Goal: Information Seeking & Learning: Check status

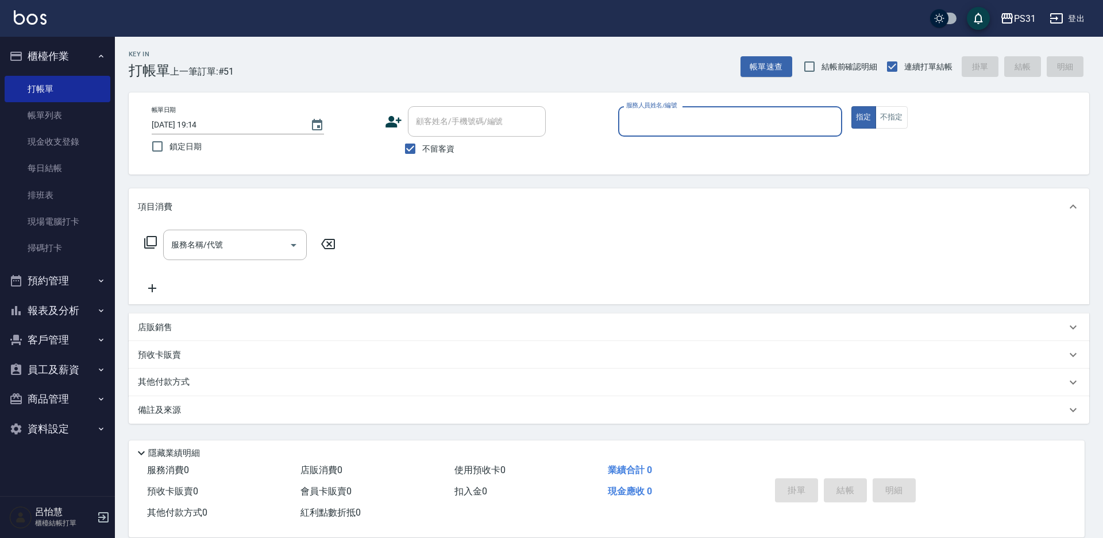
click at [77, 365] on button "員工及薪資" at bounding box center [58, 370] width 106 height 30
click at [80, 307] on button "報表及分析" at bounding box center [58, 311] width 106 height 30
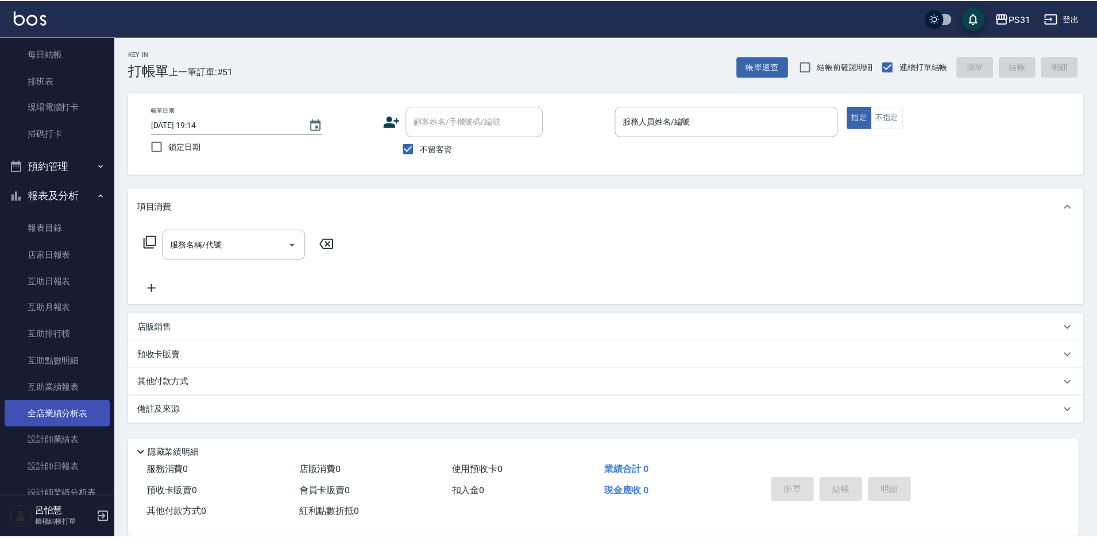
scroll to position [172, 0]
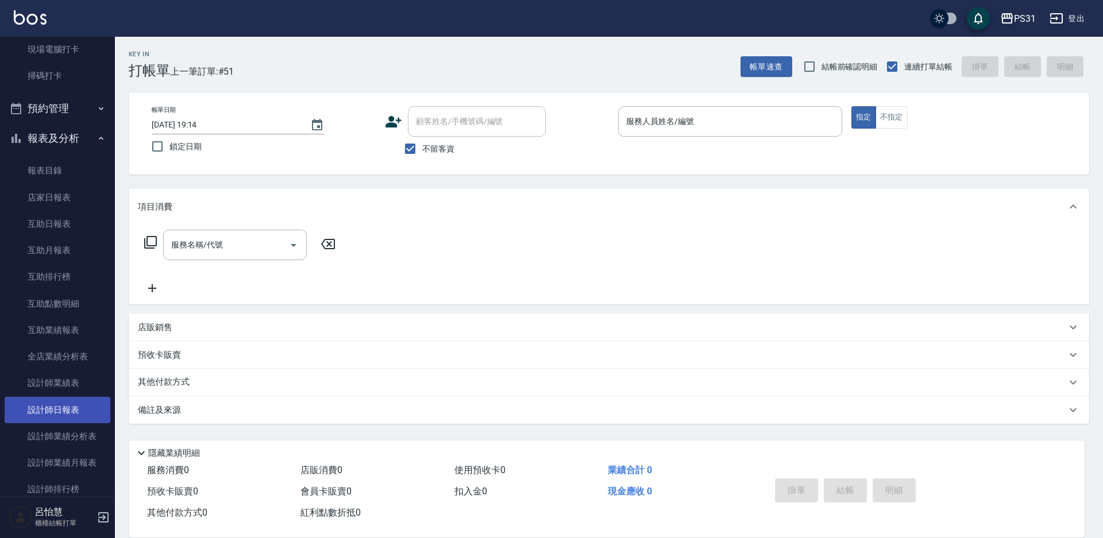
click at [66, 409] on link "設計師日報表" at bounding box center [58, 410] width 106 height 26
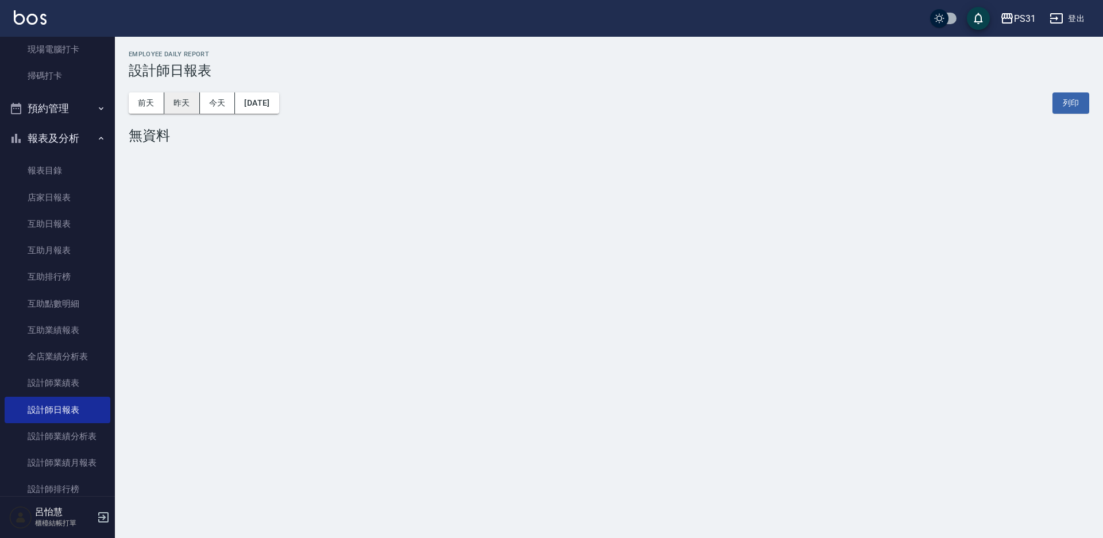
click at [186, 98] on button "昨天" at bounding box center [182, 102] width 36 height 21
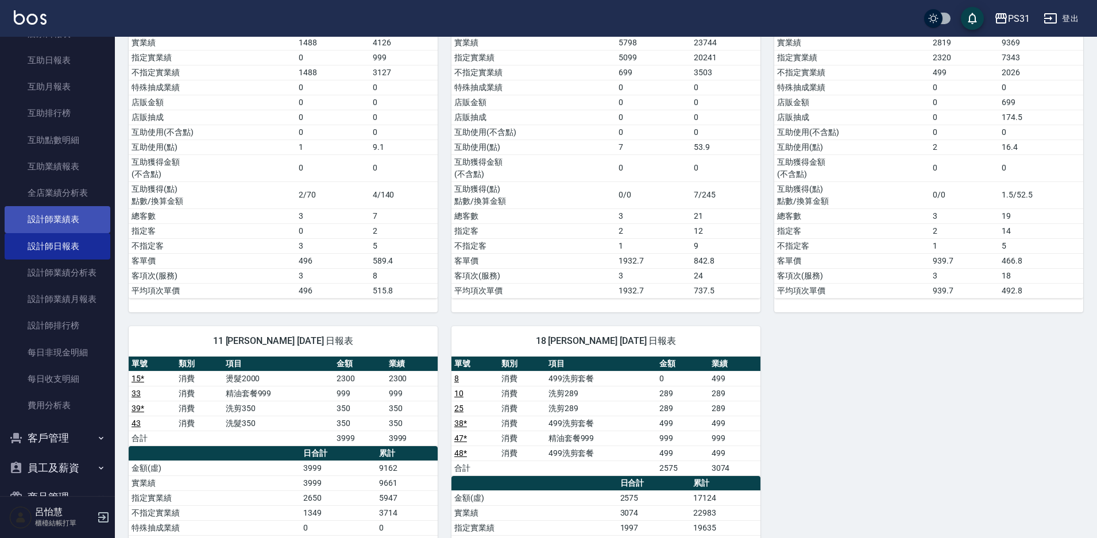
scroll to position [395, 0]
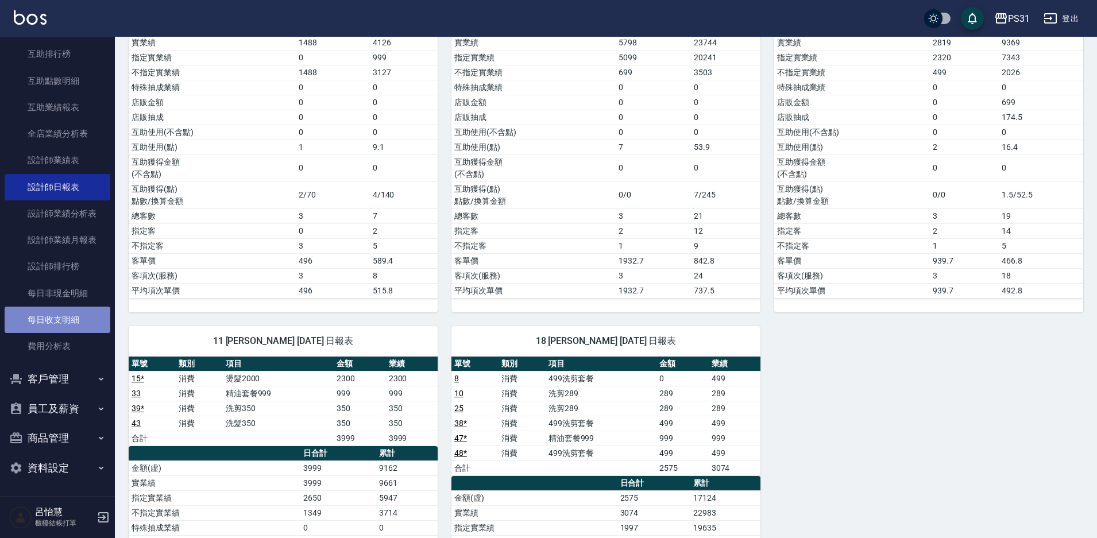
click at [78, 317] on link "每日收支明細" at bounding box center [58, 320] width 106 height 26
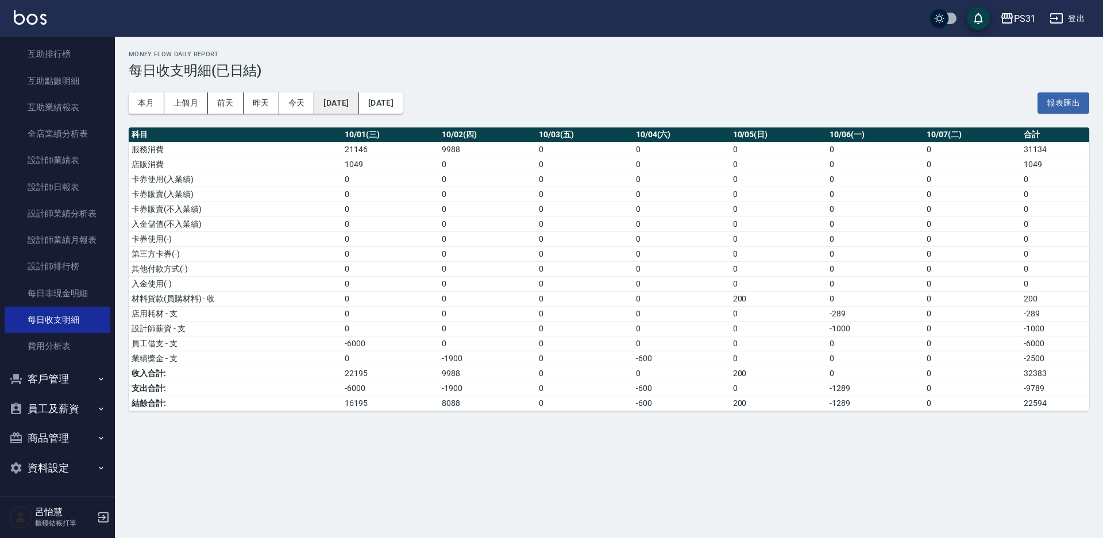
click at [345, 107] on button "2025/10/01" at bounding box center [336, 102] width 44 height 21
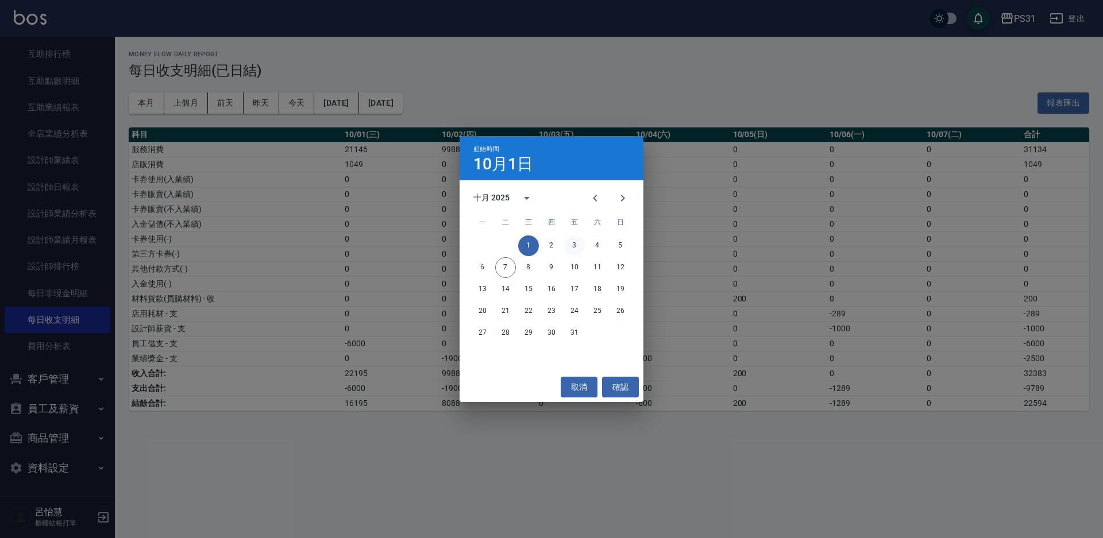
click at [573, 249] on button "3" at bounding box center [574, 246] width 21 height 21
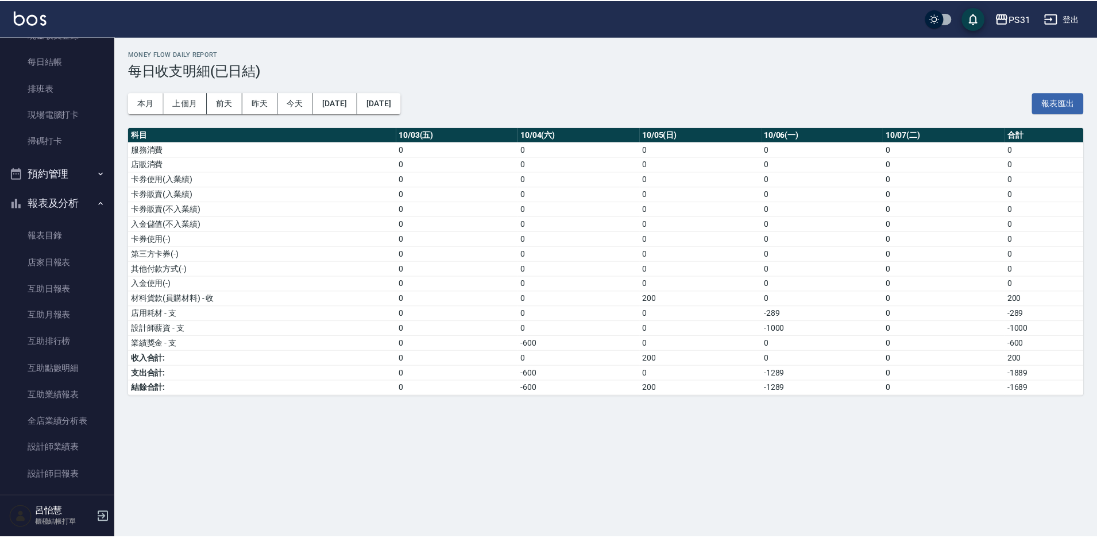
scroll to position [51, 0]
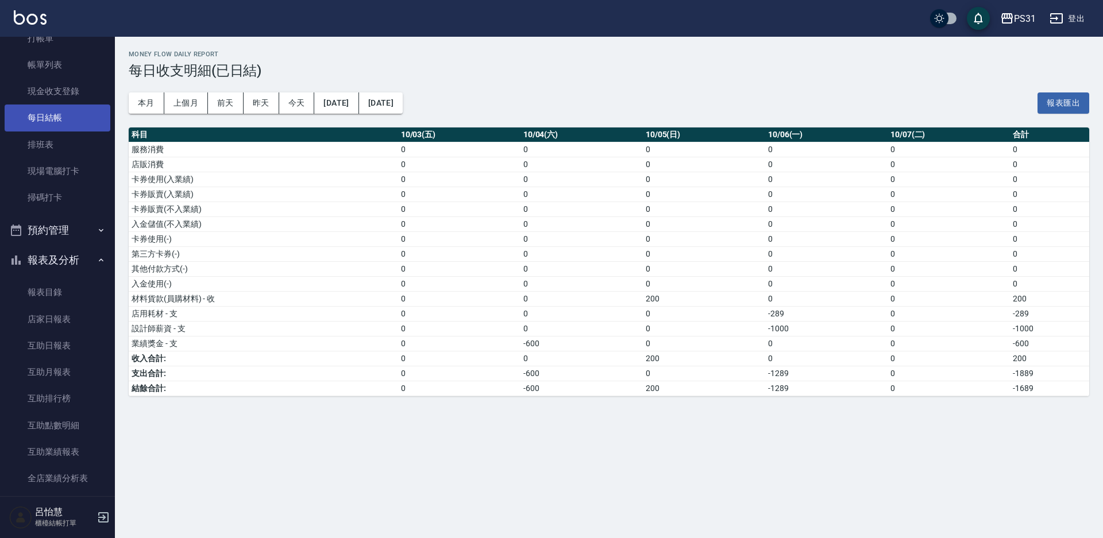
click at [59, 130] on link "每日結帳" at bounding box center [58, 118] width 106 height 26
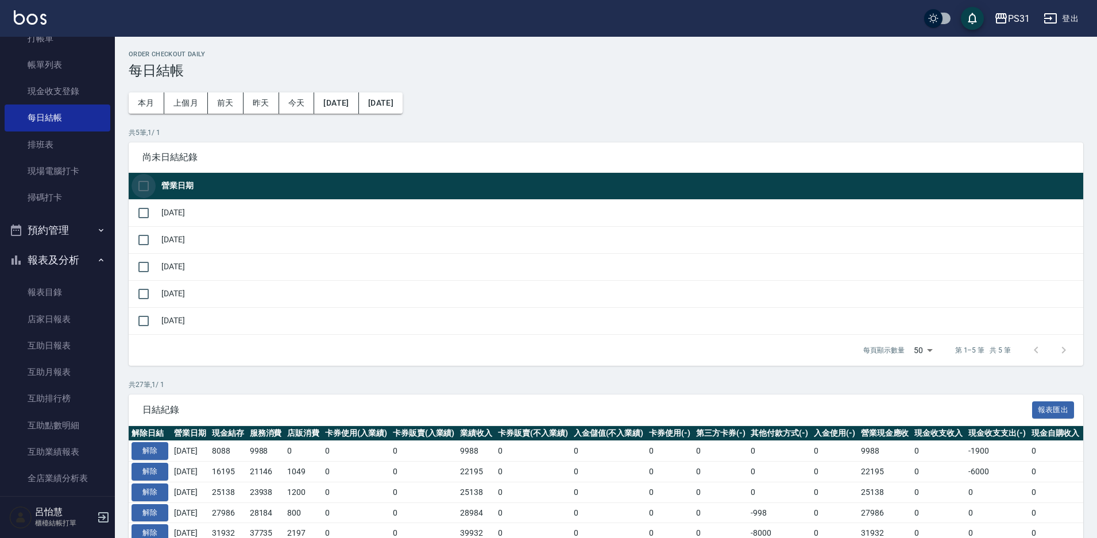
click at [146, 187] on input "checkbox" at bounding box center [144, 186] width 24 height 24
checkbox input "true"
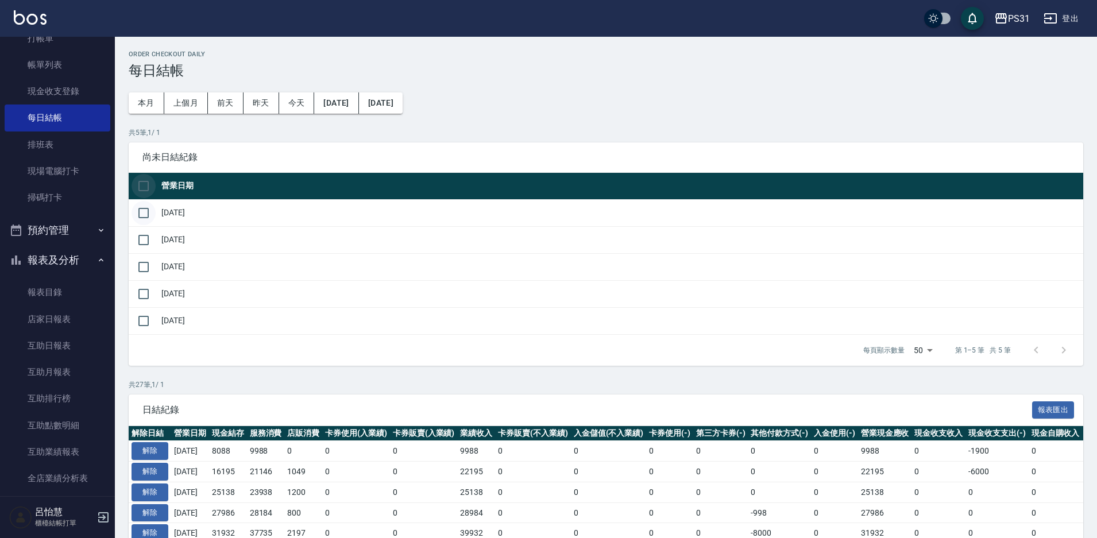
checkbox input "true"
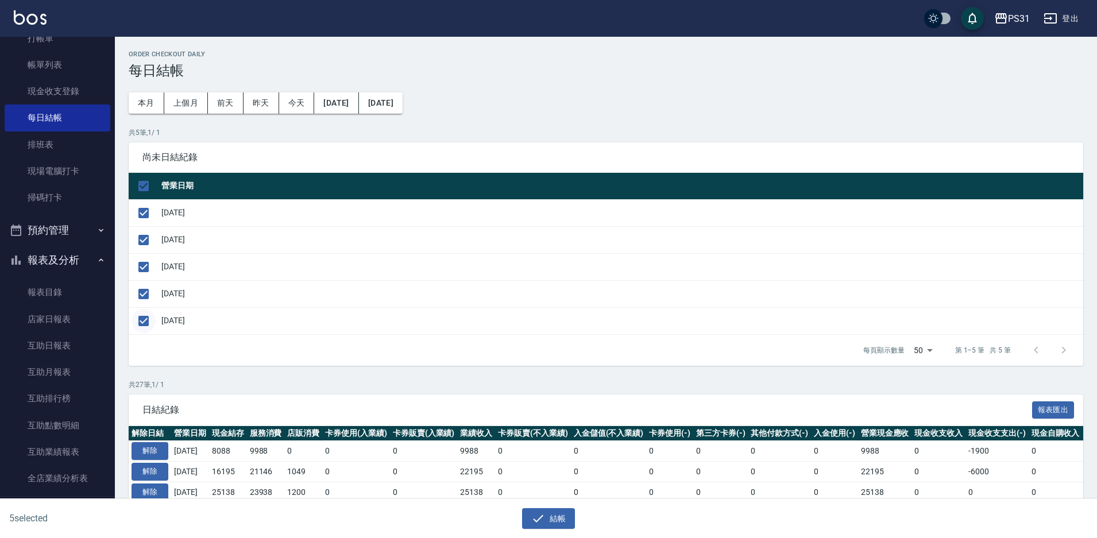
click at [141, 325] on input "checkbox" at bounding box center [144, 321] width 24 height 24
checkbox input "false"
click at [548, 515] on button "結帳" at bounding box center [548, 518] width 53 height 21
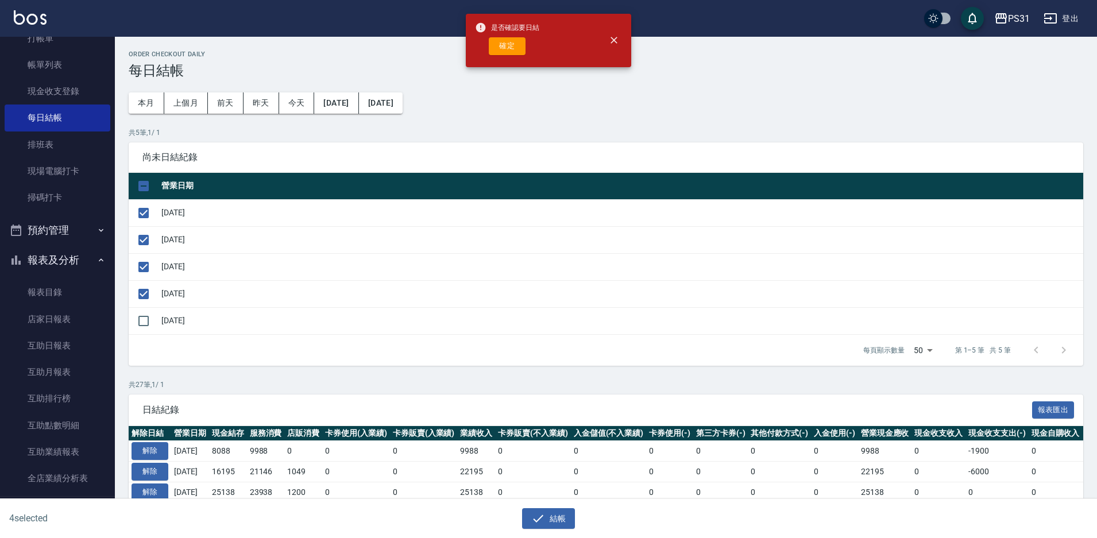
click at [514, 52] on button "確定" at bounding box center [507, 46] width 37 height 18
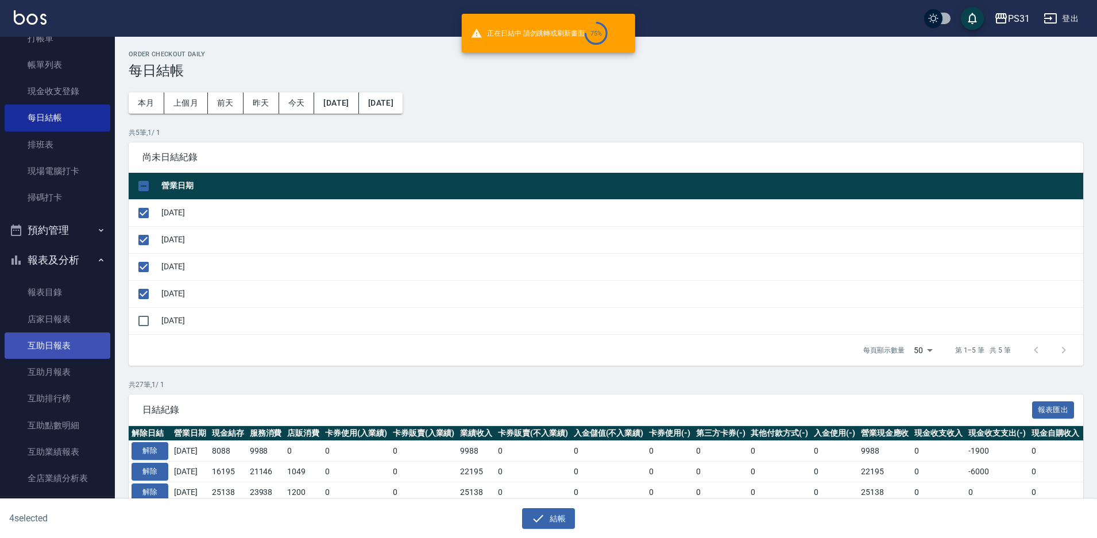
checkbox input "false"
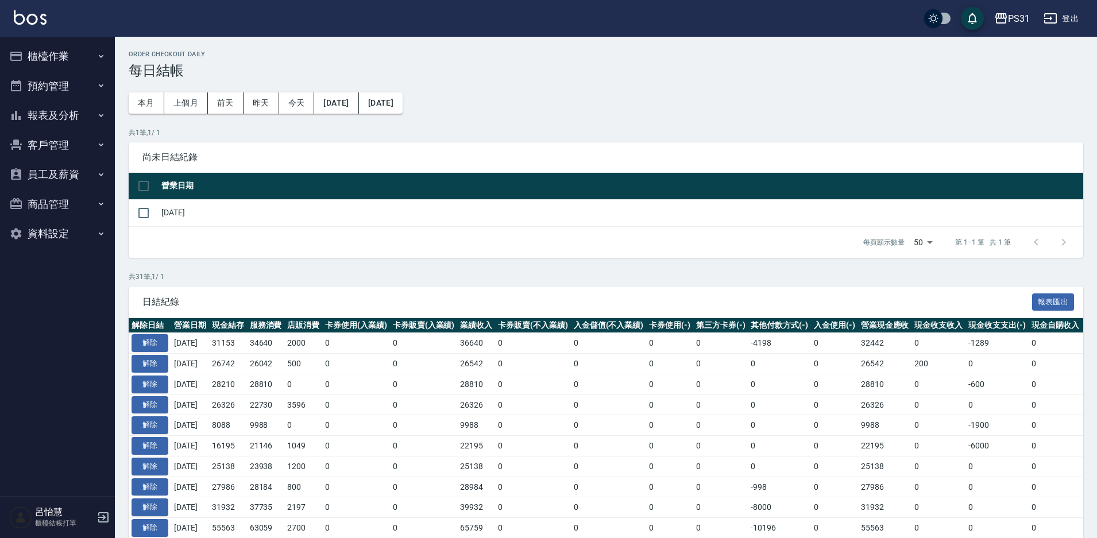
click at [57, 111] on button "報表及分析" at bounding box center [58, 116] width 106 height 30
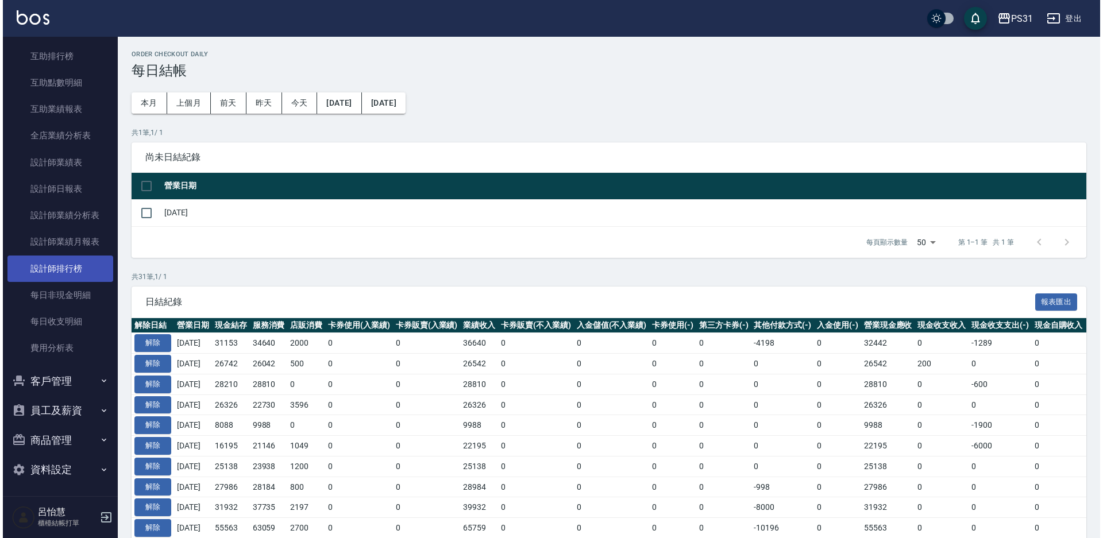
scroll to position [199, 0]
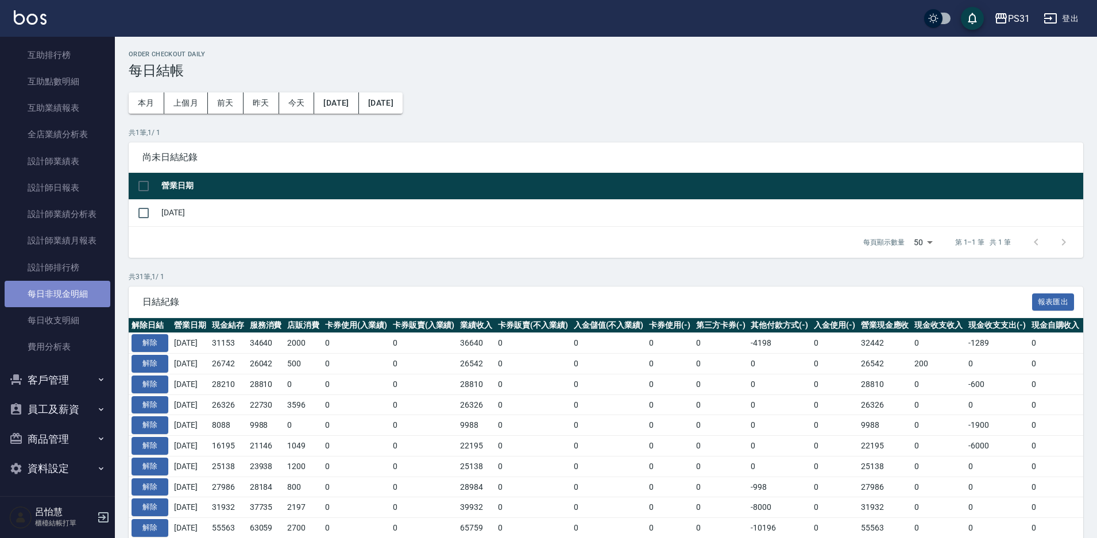
click at [71, 292] on link "每日非現金明細" at bounding box center [58, 294] width 106 height 26
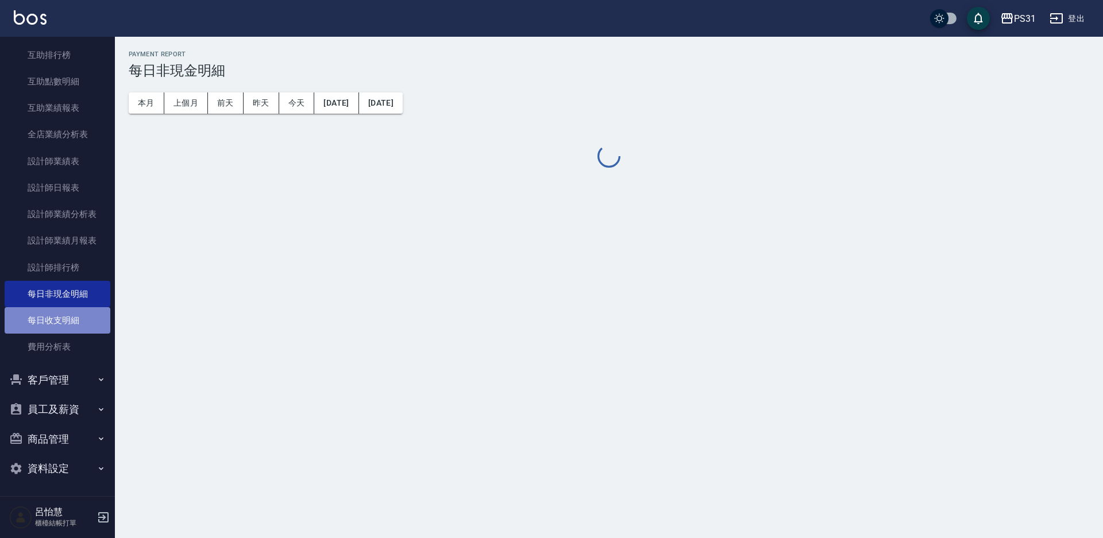
click at [69, 315] on link "每日收支明細" at bounding box center [58, 320] width 106 height 26
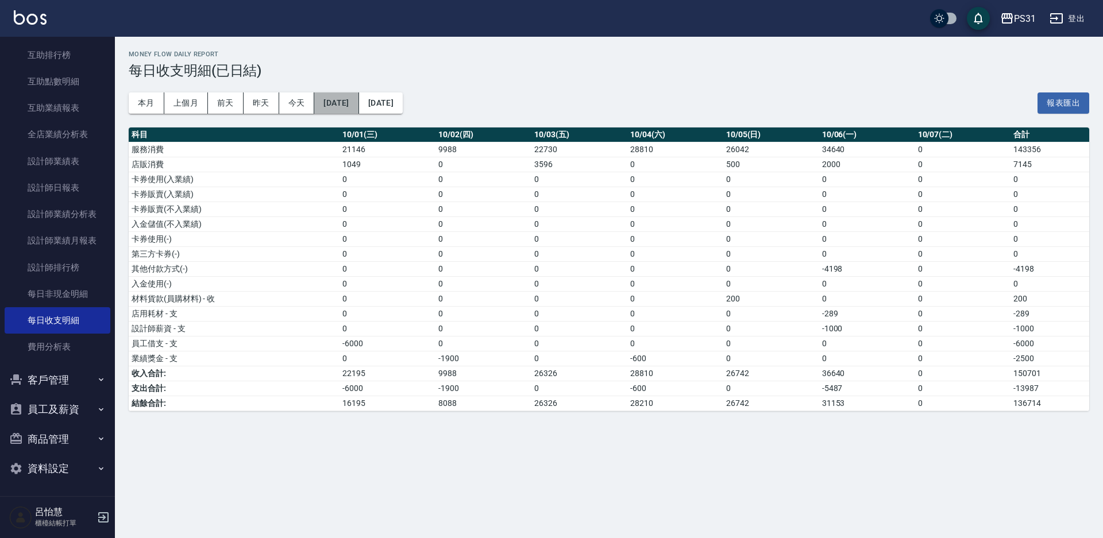
click at [358, 99] on button "2025/10/01" at bounding box center [336, 102] width 44 height 21
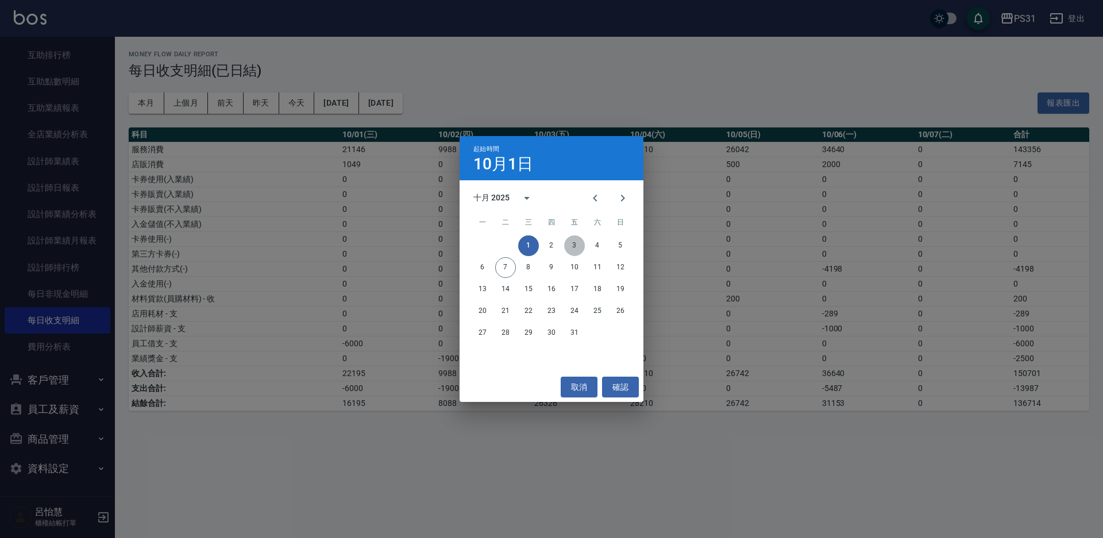
click at [574, 241] on button "3" at bounding box center [574, 246] width 21 height 21
